Goal: Task Accomplishment & Management: Manage account settings

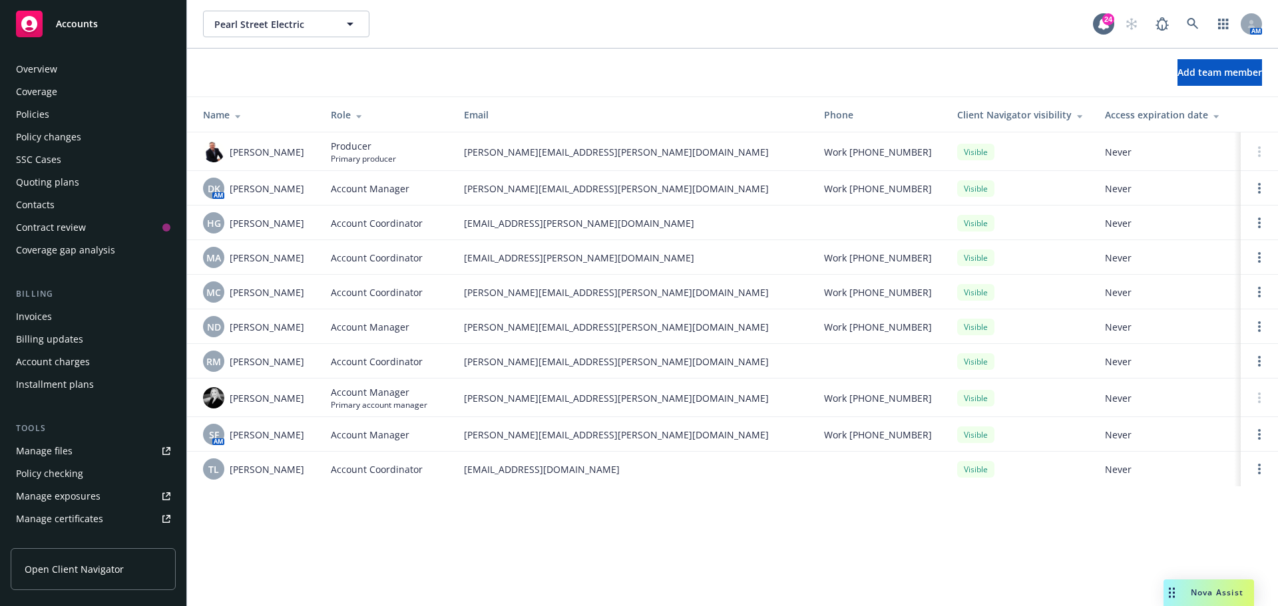
scroll to position [283, 0]
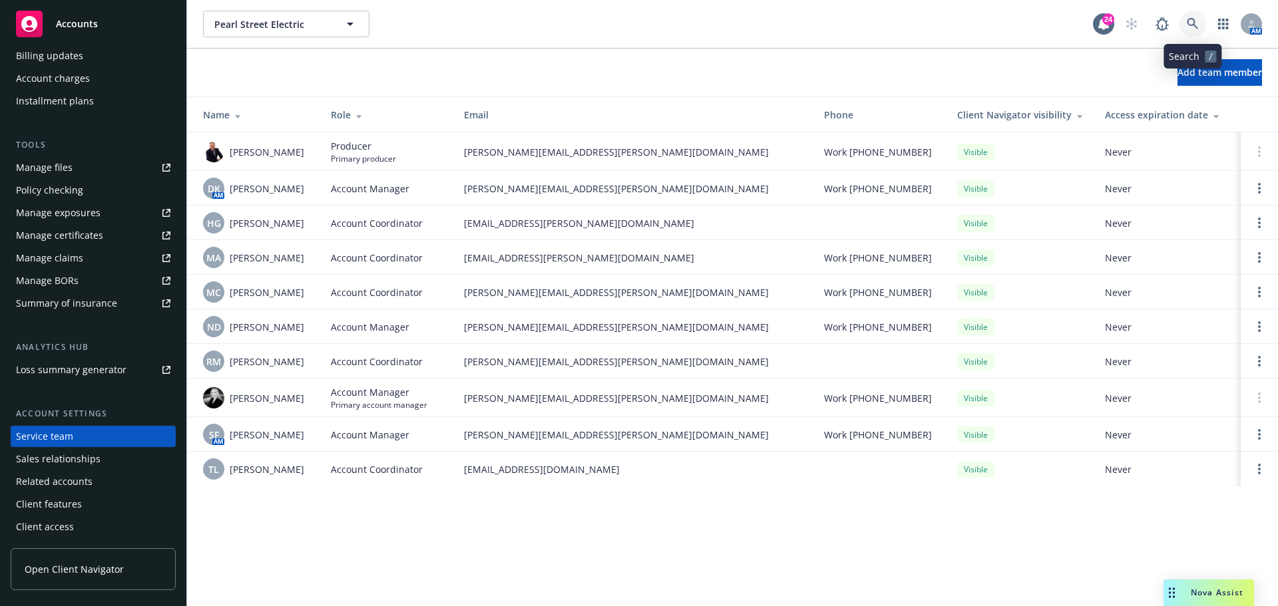
click at [1189, 19] on icon at bounding box center [1191, 23] width 11 height 11
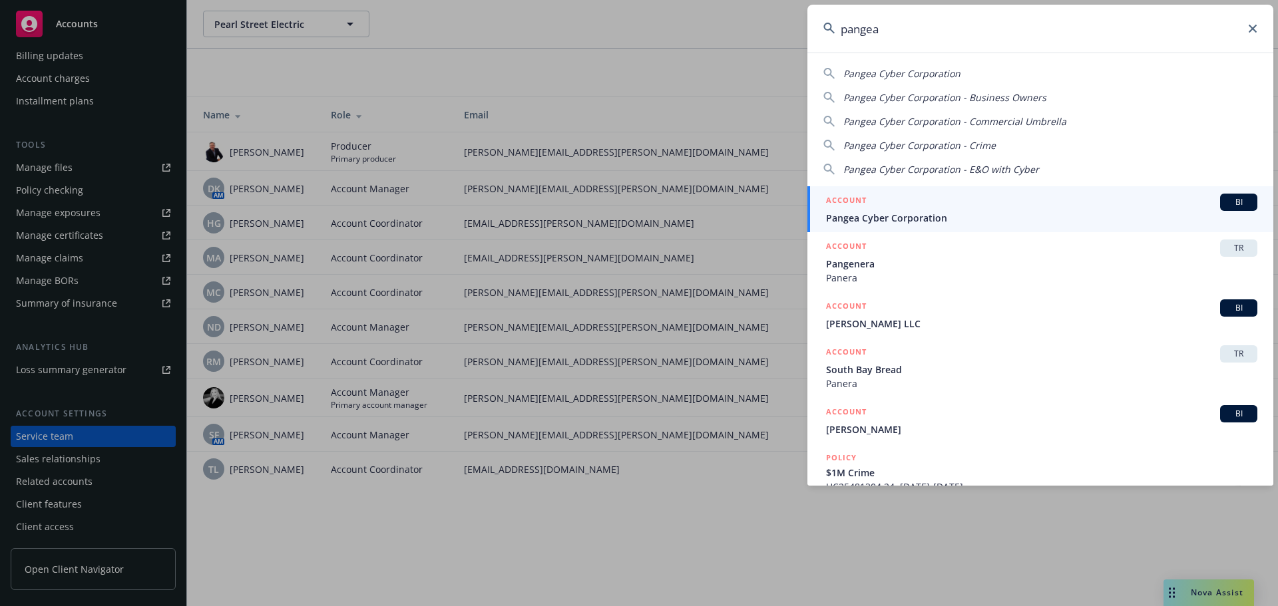
type input "pangea"
click at [898, 213] on span "Pangea Cyber Corporation" at bounding box center [1041, 218] width 431 height 14
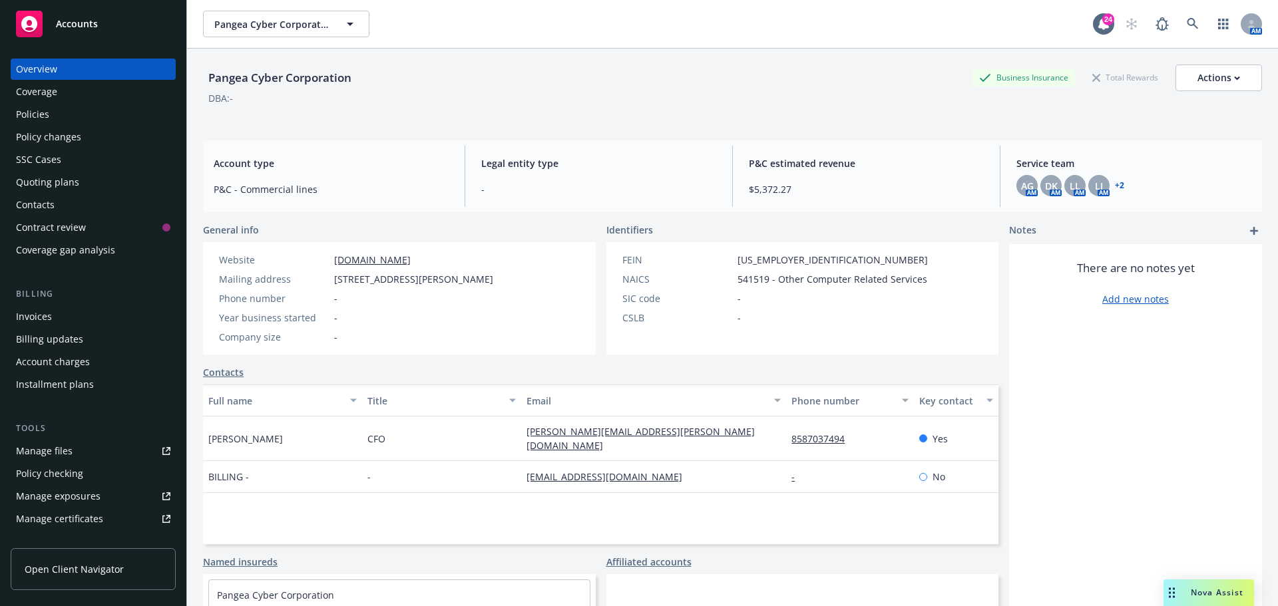
click at [38, 115] on div "Policies" at bounding box center [32, 114] width 33 height 21
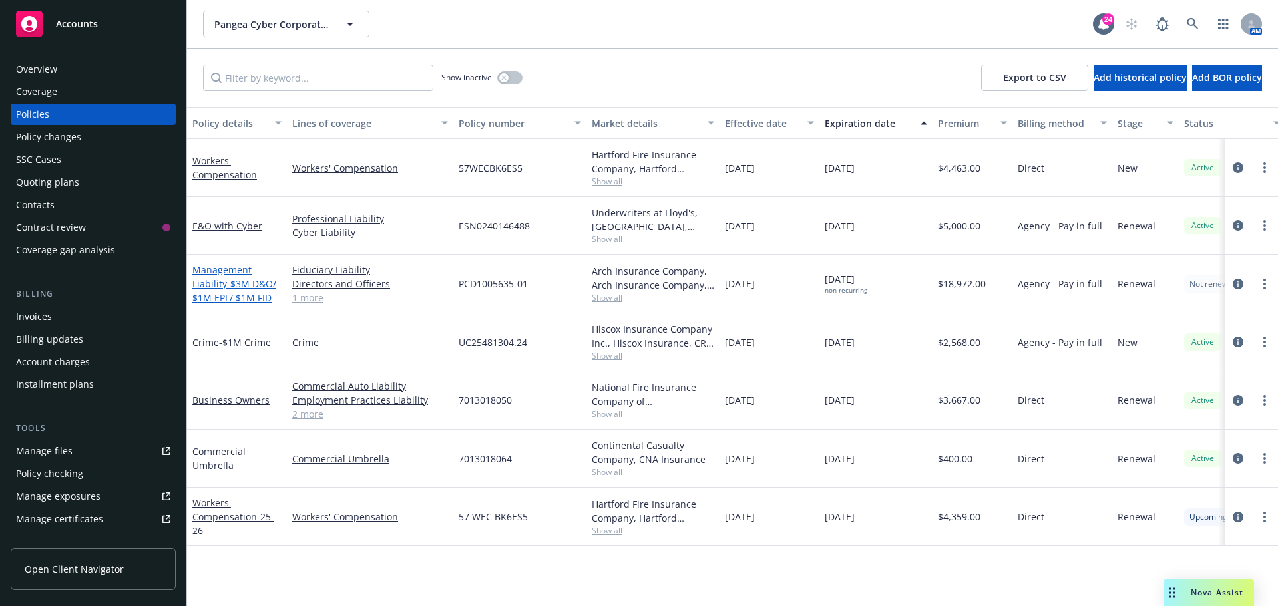
click at [225, 287] on span "- $3M D&O/ $1M EPL/ $1M FID" at bounding box center [234, 290] width 84 height 27
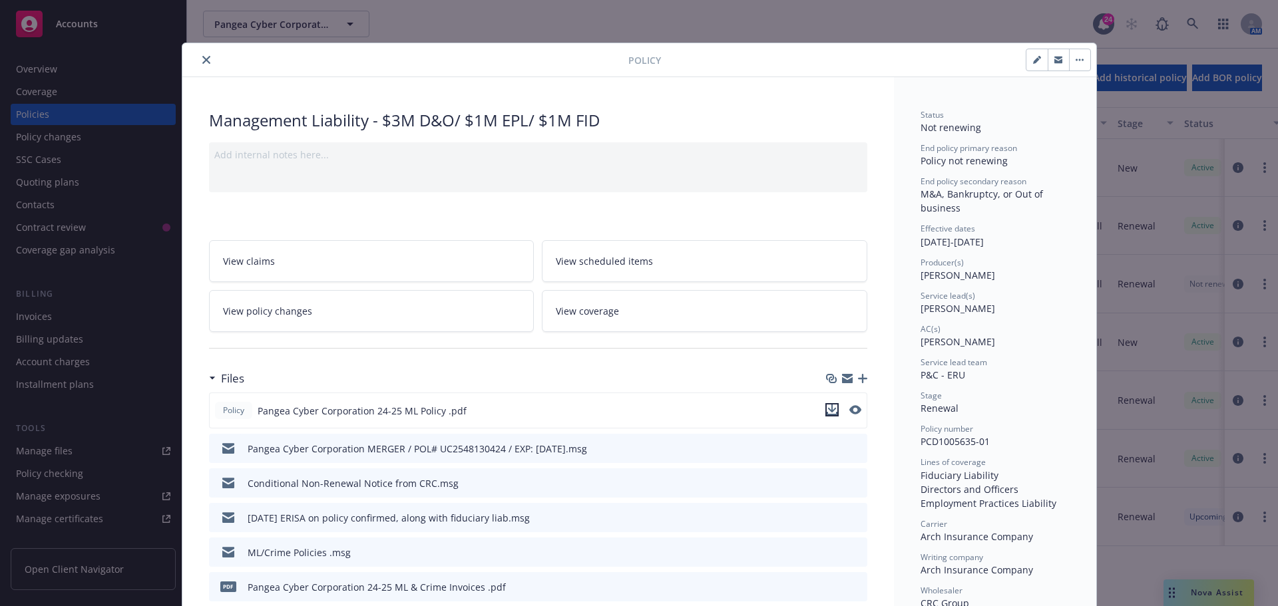
click at [830, 413] on icon "download file" at bounding box center [831, 410] width 11 height 11
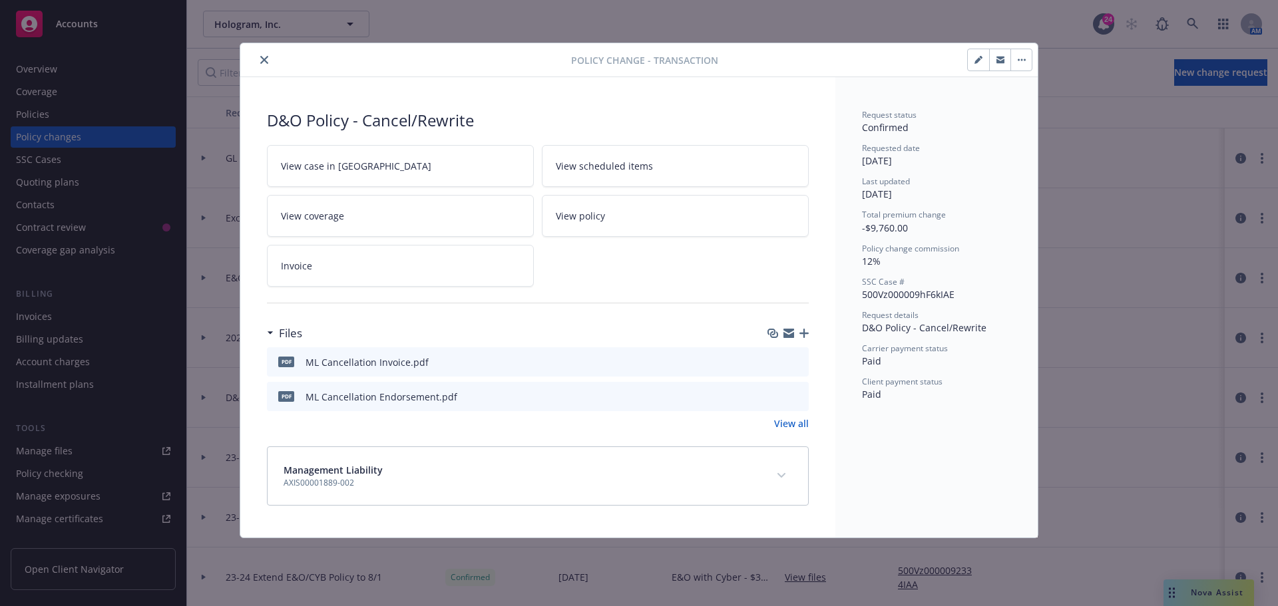
click at [266, 61] on icon "close" at bounding box center [264, 60] width 8 height 8
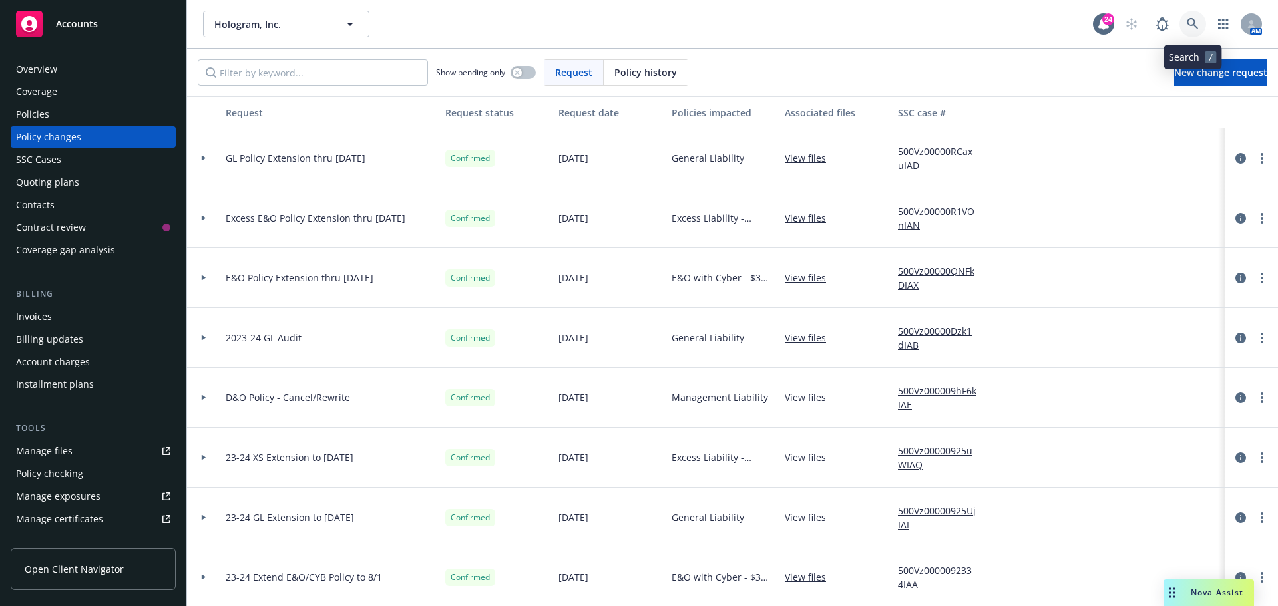
click at [1194, 21] on icon at bounding box center [1191, 23] width 11 height 11
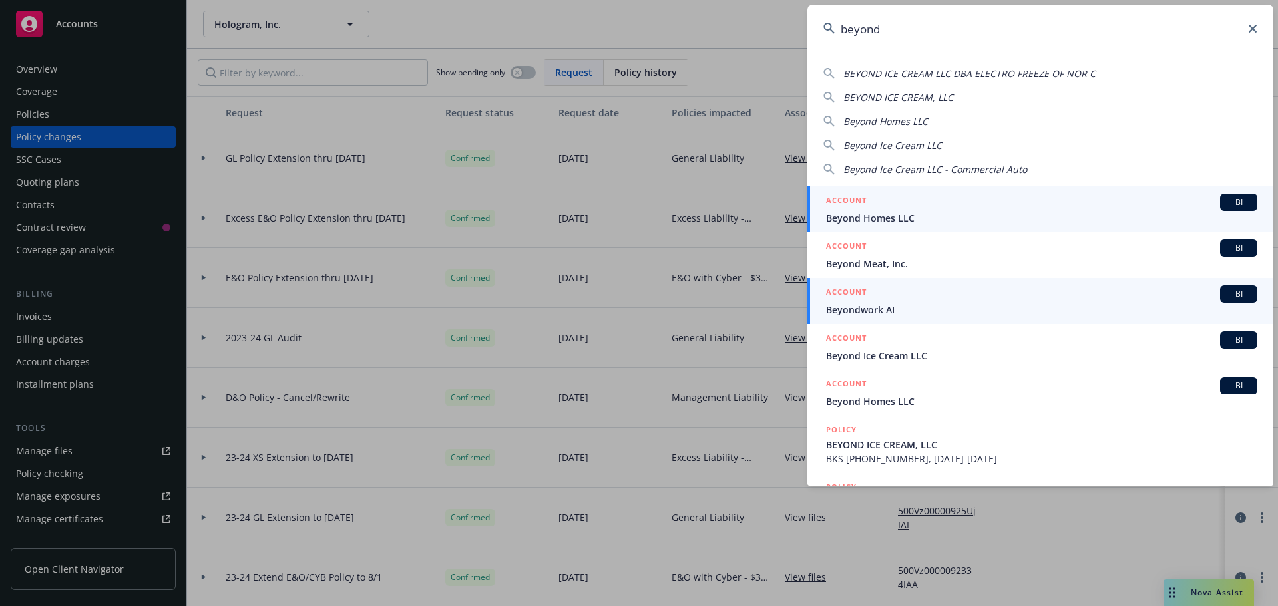
type input "beyond"
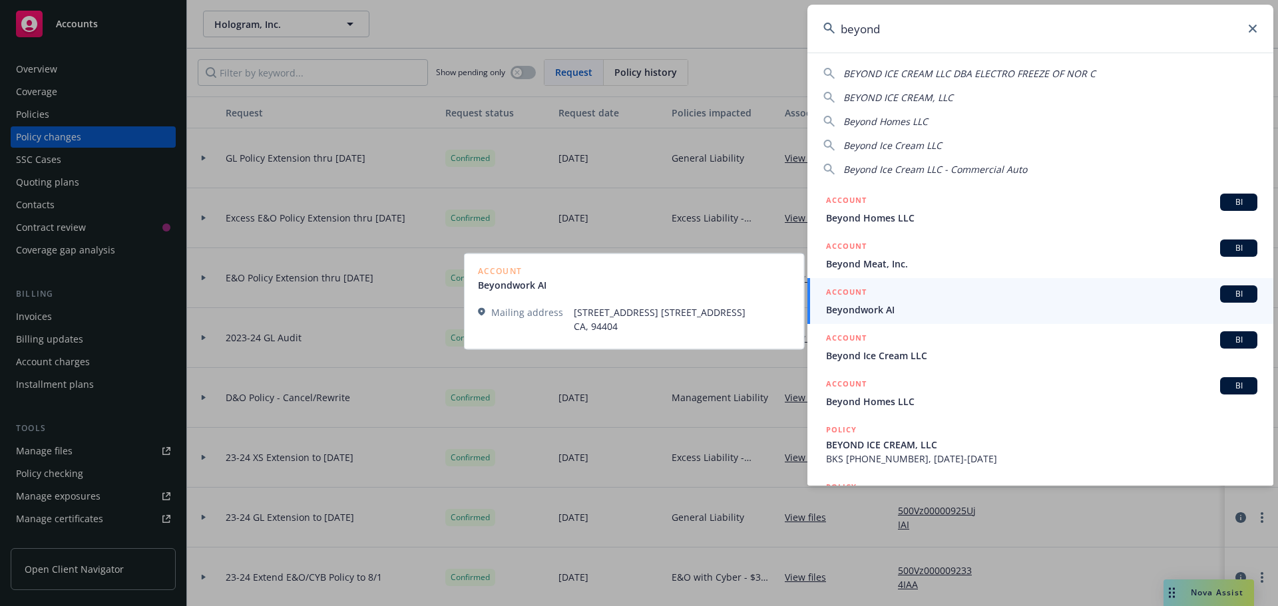
click at [874, 309] on span "Beyondwork AI" at bounding box center [1041, 310] width 431 height 14
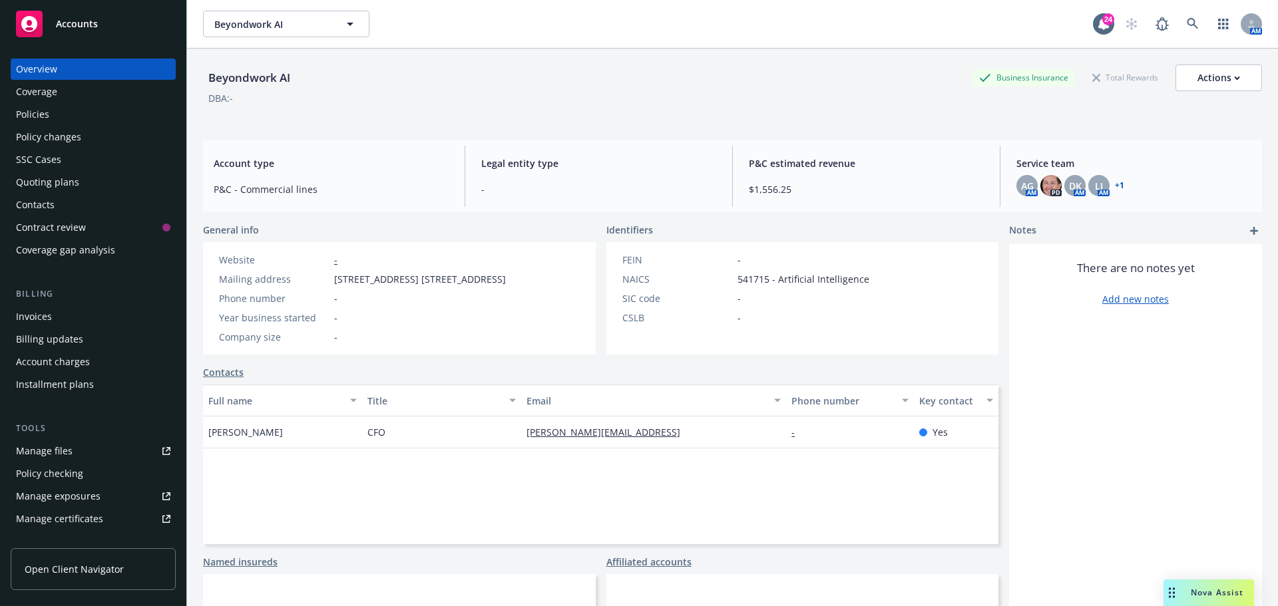
click at [1117, 184] on div "AG AM PD DK AM LI AM + 1" at bounding box center [1133, 185] width 235 height 21
click at [1114, 185] on link "+ 1" at bounding box center [1118, 186] width 9 height 8
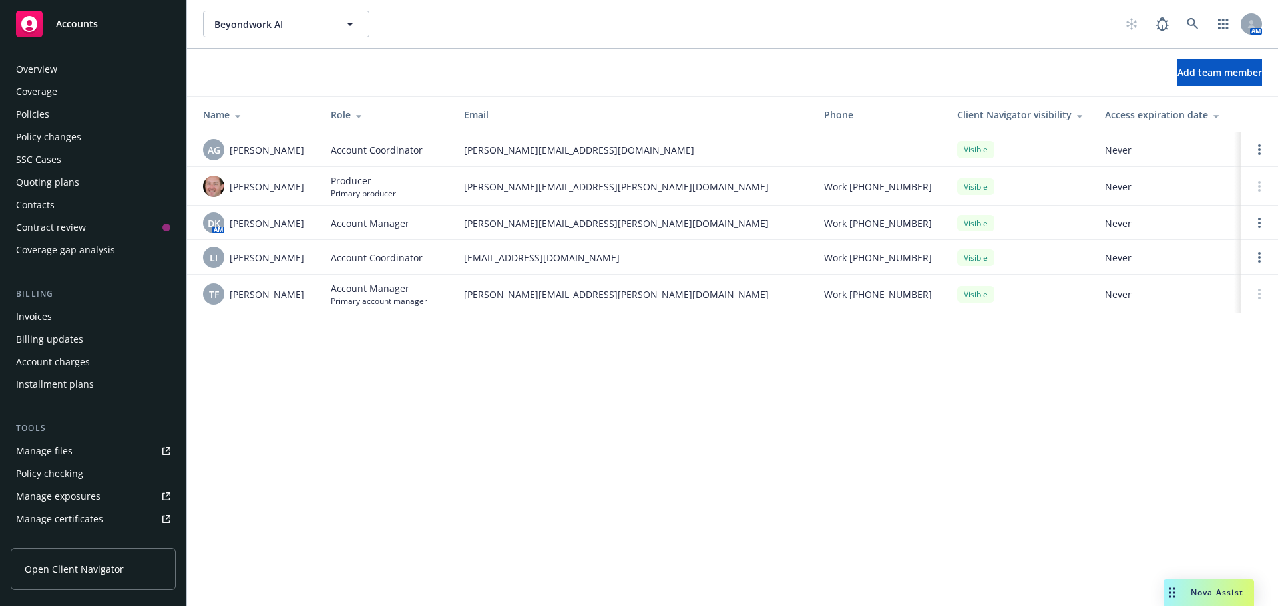
scroll to position [283, 0]
